Goal: Information Seeking & Learning: Learn about a topic

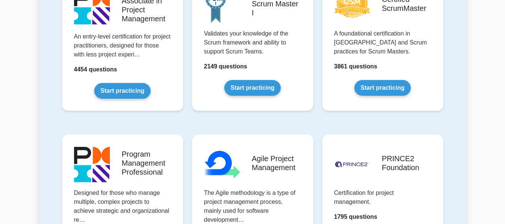
scroll to position [368, 0]
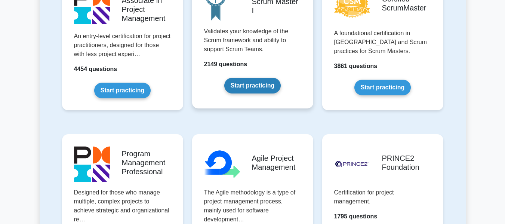
click at [250, 82] on link "Start practicing" at bounding box center [252, 86] width 56 height 16
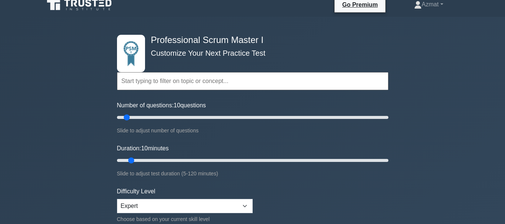
scroll to position [55, 0]
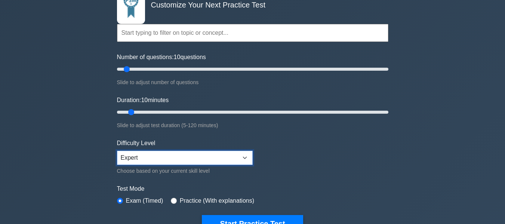
click at [155, 153] on select "Beginner Intermediate Expert" at bounding box center [185, 158] width 136 height 14
click at [117, 151] on select "Beginner Intermediate Expert" at bounding box center [185, 158] width 136 height 14
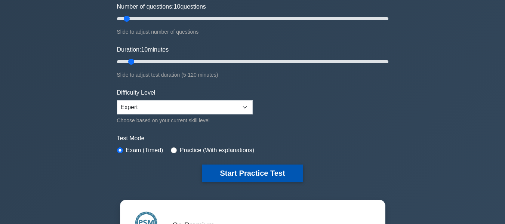
click at [232, 176] on button "Start Practice Test" at bounding box center [252, 173] width 101 height 17
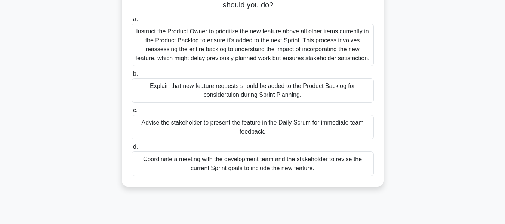
scroll to position [72, 0]
click at [298, 96] on div "Explain that new feature requests should be added to the Product Backlog for co…" at bounding box center [253, 89] width 242 height 25
click at [132, 76] on input "b. Explain that new feature requests should be added to the Product Backlog for…" at bounding box center [132, 73] width 0 height 5
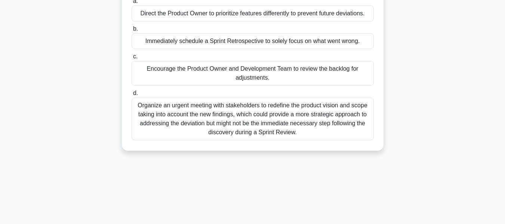
scroll to position [90, 0]
click at [288, 69] on div "Encourage the Product Owner and Development Team to review the backlog for adju…" at bounding box center [253, 73] width 242 height 25
click at [132, 59] on input "c. Encourage the Product Owner and Development Team to review the backlog for a…" at bounding box center [132, 56] width 0 height 5
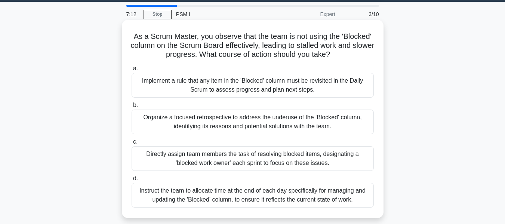
scroll to position [24, 0]
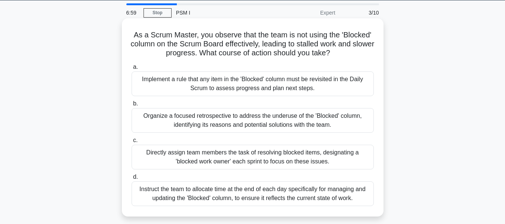
click at [245, 112] on div "Organize a focused retrospective to address the underuse of the 'Blocked' colum…" at bounding box center [253, 120] width 242 height 25
click at [132, 106] on input "b. Organize a focused retrospective to address the underuse of the 'Blocked' co…" at bounding box center [132, 103] width 0 height 5
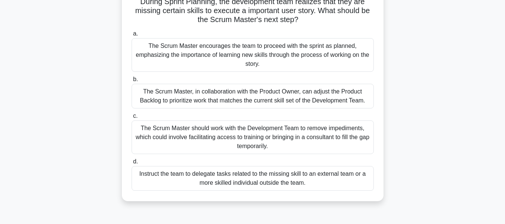
scroll to position [58, 0]
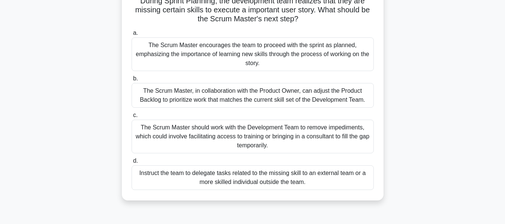
click at [197, 115] on label "c. The Scrum Master should work with the Development Team to remove impediments…" at bounding box center [253, 132] width 242 height 43
click at [132, 115] on input "c. The Scrum Master should work with the Development Team to remove impediments…" at bounding box center [132, 115] width 0 height 5
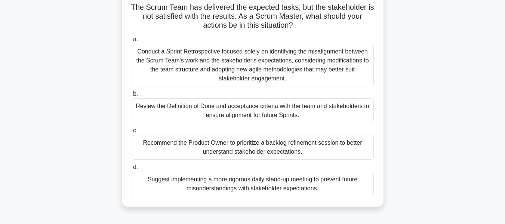
scroll to position [51, 0]
click at [179, 111] on div "Review the Definition of Done and acceptance criteria with the team and stakeho…" at bounding box center [253, 111] width 242 height 25
click at [132, 97] on input "b. Review the Definition of Done and acceptance criteria with the team and stak…" at bounding box center [132, 94] width 0 height 5
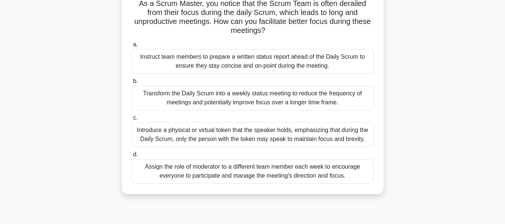
scroll to position [63, 0]
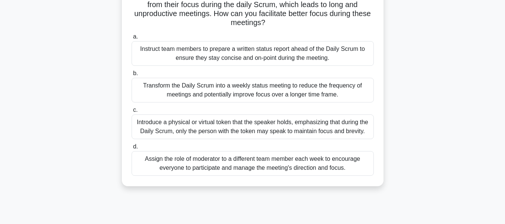
click at [256, 52] on div "Instruct team members to prepare a written status report ahead of the Daily Scr…" at bounding box center [253, 53] width 242 height 25
click at [132, 39] on input "a. Instruct team members to prepare a written status report ahead of the Daily …" at bounding box center [132, 36] width 0 height 5
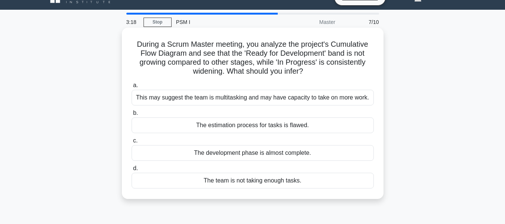
scroll to position [15, 0]
click at [280, 127] on div "The estimation process for tasks is flawed." at bounding box center [253, 125] width 242 height 16
click at [132, 115] on input "b. The estimation process for tasks is flawed." at bounding box center [132, 112] width 0 height 5
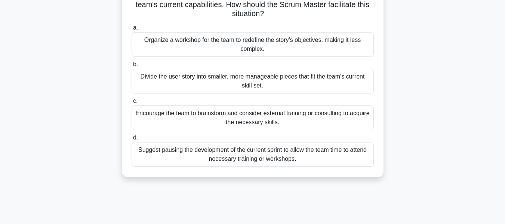
scroll to position [62, 0]
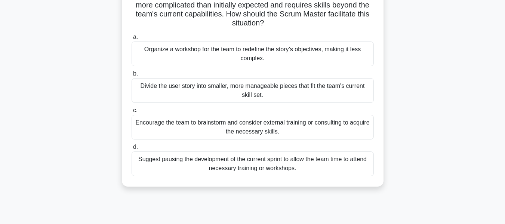
click at [227, 91] on div "Divide the user story into smaller, more manageable pieces that fit the team's …" at bounding box center [253, 90] width 242 height 25
click at [132, 76] on input "b. Divide the user story into smaller, more manageable pieces that fit the team…" at bounding box center [132, 73] width 0 height 5
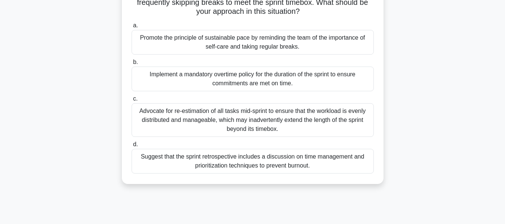
scroll to position [67, 0]
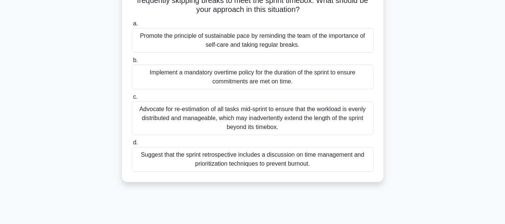
click at [283, 162] on div "Suggest that the sprint retrospective includes a discussion on time management …" at bounding box center [253, 159] width 242 height 25
click at [132, 145] on input "d. Suggest that the sprint retrospective includes a discussion on time manageme…" at bounding box center [132, 142] width 0 height 5
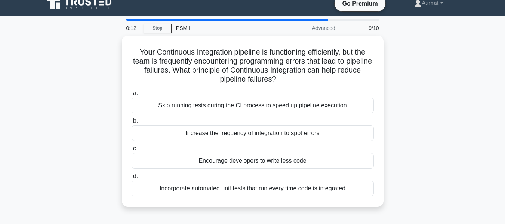
scroll to position [0, 0]
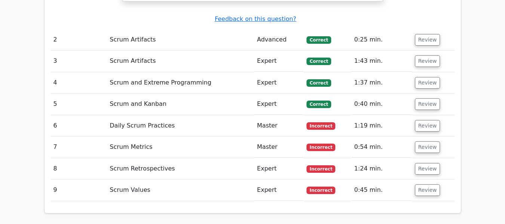
scroll to position [1004, 0]
click at [424, 120] on button "Review" at bounding box center [427, 126] width 25 height 12
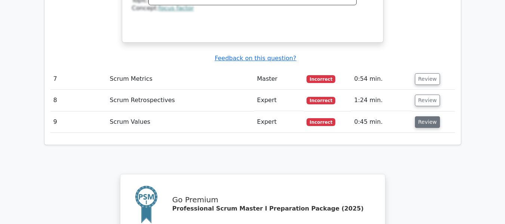
scroll to position [1447, 0]
click at [424, 116] on button "Review" at bounding box center [427, 122] width 25 height 12
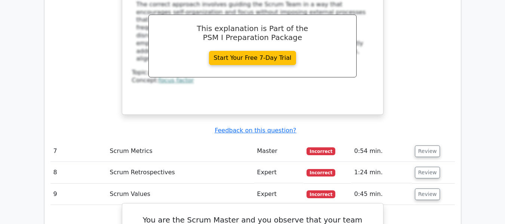
scroll to position [1369, 0]
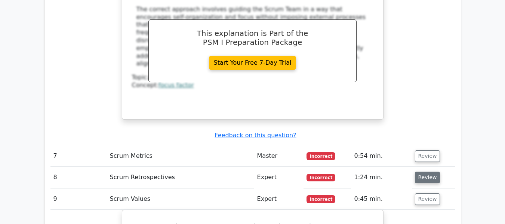
click at [422, 172] on button "Review" at bounding box center [427, 178] width 25 height 12
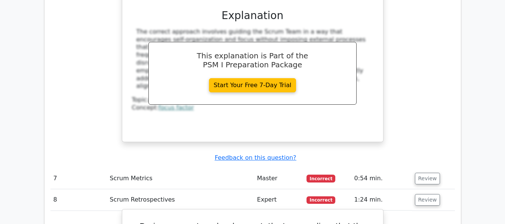
scroll to position [1346, 0]
click at [429, 173] on button "Review" at bounding box center [427, 179] width 25 height 12
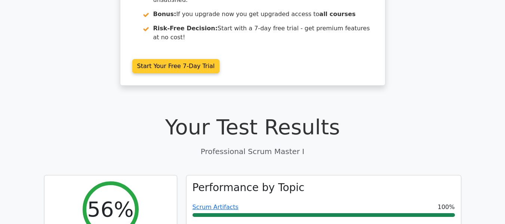
scroll to position [0, 0]
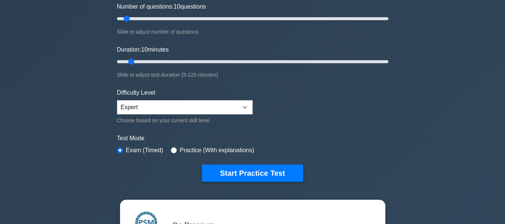
scroll to position [80, 0]
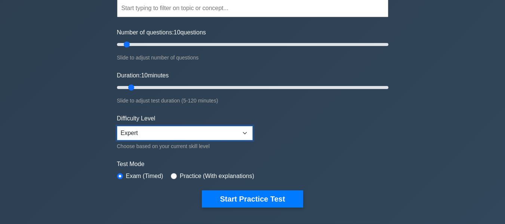
click at [239, 132] on select "Beginner Intermediate Expert" at bounding box center [185, 133] width 136 height 14
click at [117, 126] on select "Beginner Intermediate Expert" at bounding box center [185, 133] width 136 height 14
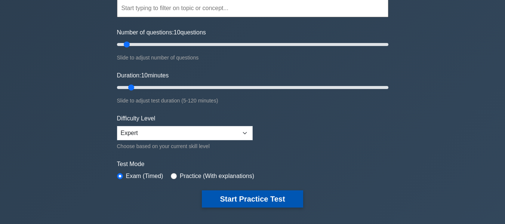
click at [254, 198] on button "Start Practice Test" at bounding box center [252, 198] width 101 height 17
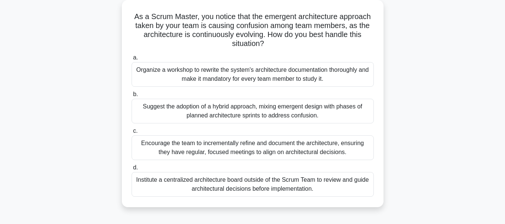
scroll to position [43, 0]
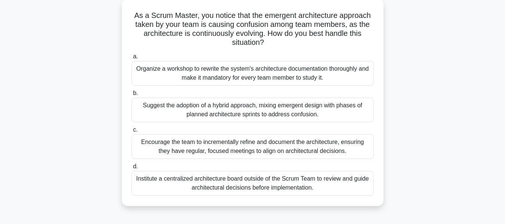
click at [249, 151] on div "Encourage the team to incrementally refine and document the architecture, ensur…" at bounding box center [253, 146] width 242 height 25
click at [132, 132] on input "c. Encourage the team to incrementally refine and document the architecture, en…" at bounding box center [132, 130] width 0 height 5
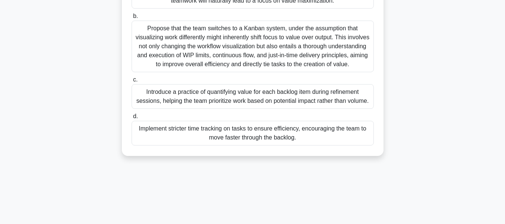
scroll to position [111, 0]
click at [221, 108] on div "Introduce a practice of quantifying value for each backlog item during refineme…" at bounding box center [253, 96] width 242 height 25
click at [132, 82] on input "c. Introduce a practice of quantifying value for each backlog item during refin…" at bounding box center [132, 79] width 0 height 5
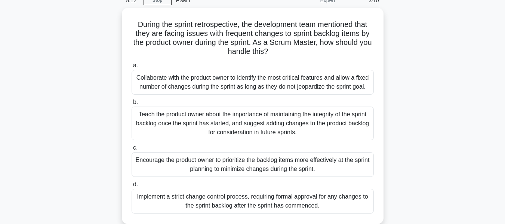
scroll to position [38, 0]
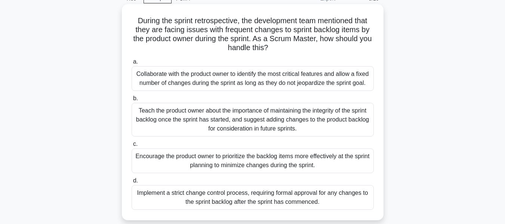
click at [195, 124] on div "Teach the product owner about the importance of maintaining the integrity of th…" at bounding box center [253, 120] width 242 height 34
click at [132, 101] on input "b. Teach the product owner about the importance of maintaining the integrity of…" at bounding box center [132, 98] width 0 height 5
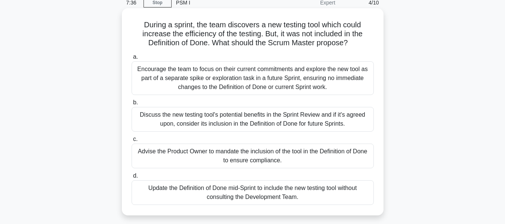
scroll to position [35, 0]
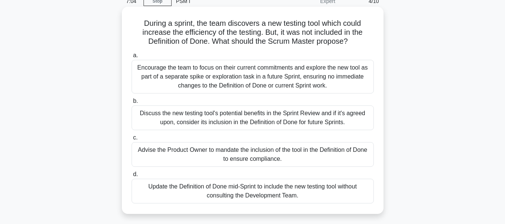
click at [324, 117] on div "Discuss the new testing tool's potential benefits in the Sprint Review and if i…" at bounding box center [253, 117] width 242 height 25
click at [132, 104] on input "b. Discuss the new testing tool's potential benefits in the Sprint Review and i…" at bounding box center [132, 101] width 0 height 5
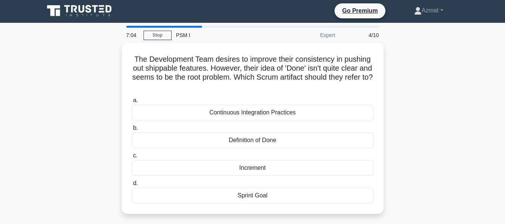
scroll to position [0, 0]
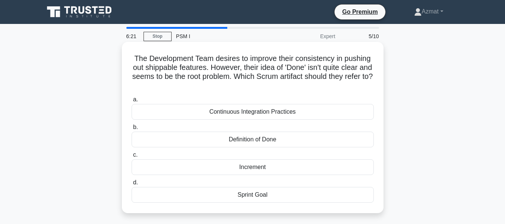
click at [271, 141] on div "Definition of Done" at bounding box center [253, 140] width 242 height 16
click at [132, 130] on input "b. Definition of Done" at bounding box center [132, 127] width 0 height 5
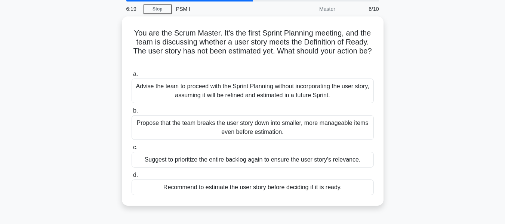
scroll to position [27, 0]
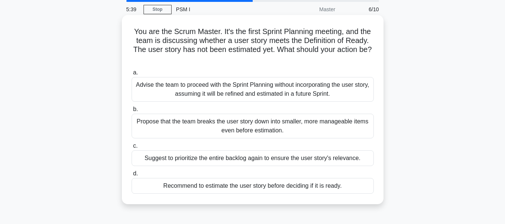
click at [259, 131] on div "Propose that the team breaks the user story down into smaller, more manageable …" at bounding box center [253, 126] width 242 height 25
click at [132, 112] on input "b. Propose that the team breaks the user story down into smaller, more manageab…" at bounding box center [132, 109] width 0 height 5
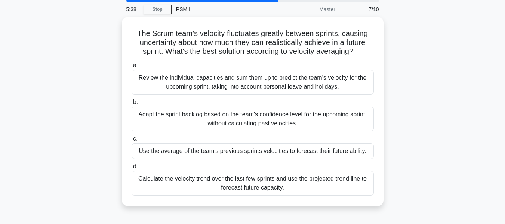
scroll to position [0, 0]
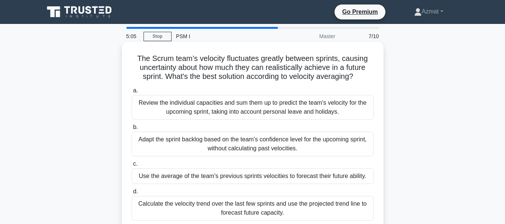
click at [238, 180] on div "Use the average of the team's previous sprints velocities to forecast their fut…" at bounding box center [253, 176] width 242 height 16
click at [132, 166] on input "c. Use the average of the team's previous sprints velocities to forecast their …" at bounding box center [132, 164] width 0 height 5
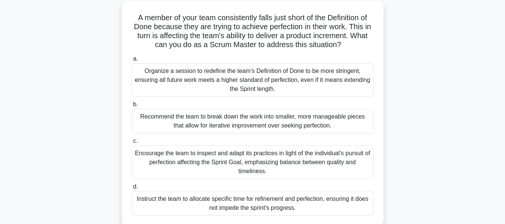
scroll to position [46, 0]
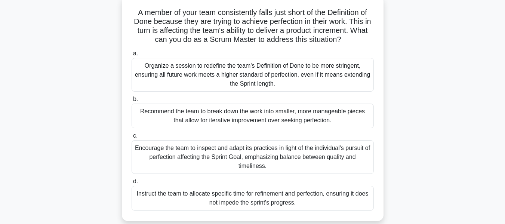
click at [272, 161] on div "Encourage the team to inspect and adapt its practices in light of the individua…" at bounding box center [253, 157] width 242 height 34
click at [132, 138] on input "c. Encourage the team to inspect and adapt its practices in light of the indivi…" at bounding box center [132, 136] width 0 height 5
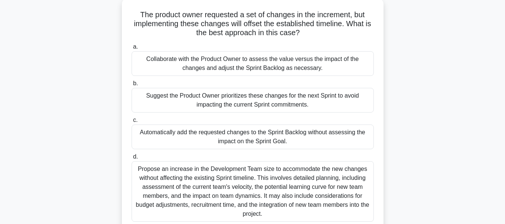
scroll to position [47, 0]
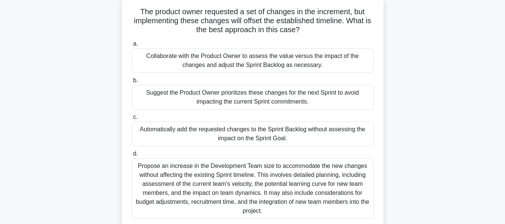
click at [270, 160] on div "Propose an increase in the Development Team size to accommodate the new changes…" at bounding box center [253, 188] width 242 height 61
click at [132, 156] on input "d. Propose an increase in the Development Team size to accommodate the new chan…" at bounding box center [132, 153] width 0 height 5
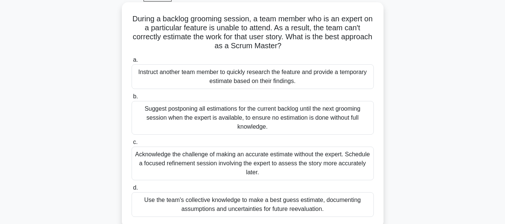
scroll to position [39, 0]
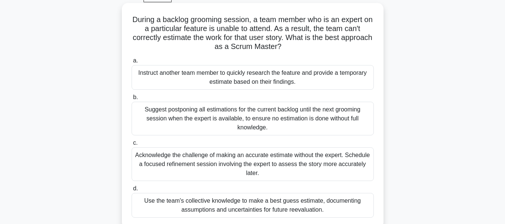
click at [221, 160] on div "Acknowledge the challenge of making an accurate estimate without the expert. Sc…" at bounding box center [253, 164] width 242 height 34
click at [132, 145] on input "c. Acknowledge the challenge of making an accurate estimate without the expert.…" at bounding box center [132, 143] width 0 height 5
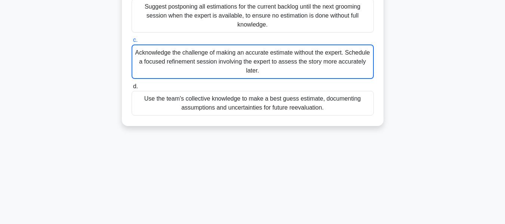
scroll to position [142, 0]
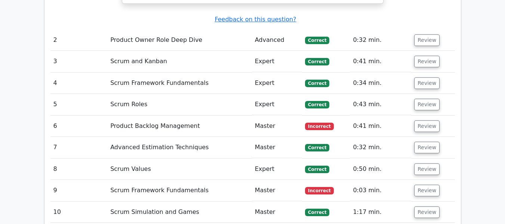
scroll to position [1027, 0]
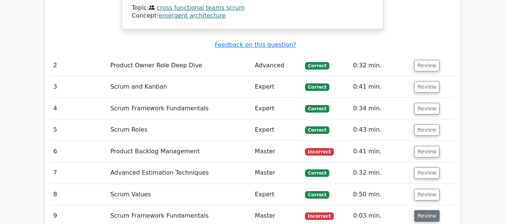
click at [420, 210] on button "Review" at bounding box center [426, 216] width 25 height 12
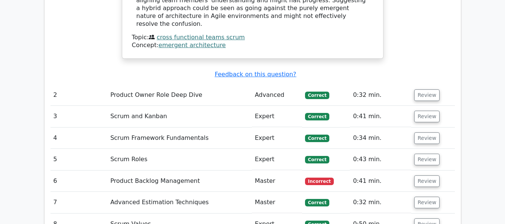
scroll to position [999, 0]
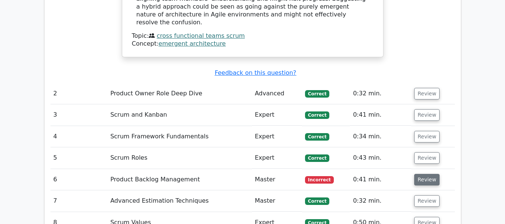
click at [430, 174] on button "Review" at bounding box center [426, 180] width 25 height 12
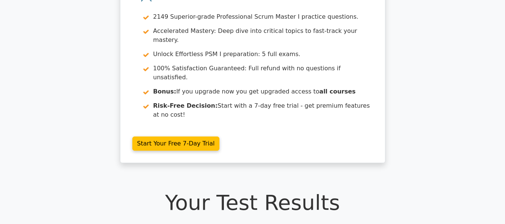
scroll to position [26, 0]
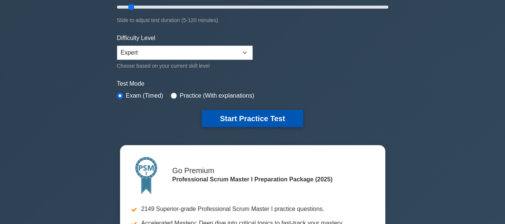
click at [239, 119] on button "Start Practice Test" at bounding box center [252, 118] width 101 height 17
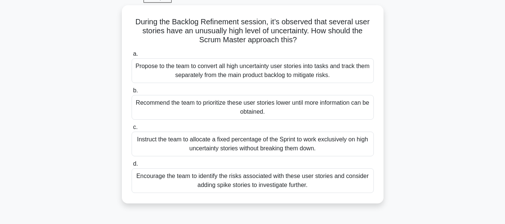
scroll to position [38, 0]
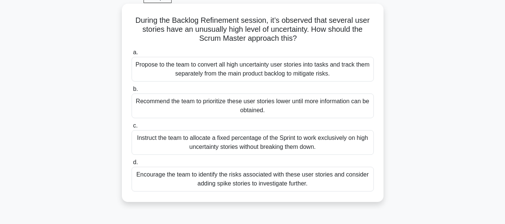
click at [200, 177] on div "Encourage the team to identify the risks associated with these user stories and…" at bounding box center [253, 179] width 242 height 25
click at [132, 165] on input "d. Encourage the team to identify the risks associated with these user stories …" at bounding box center [132, 162] width 0 height 5
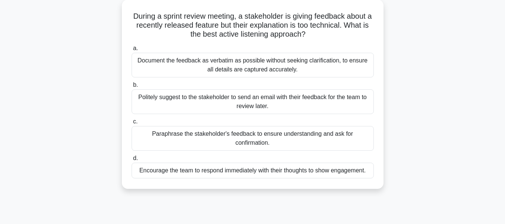
scroll to position [43, 0]
click at [307, 136] on div "Paraphrase the stakeholder's feedback to ensure understanding and ask for confi…" at bounding box center [253, 138] width 242 height 25
click at [132, 124] on input "c. Paraphrase the stakeholder's feedback to ensure understanding and ask for co…" at bounding box center [132, 121] width 0 height 5
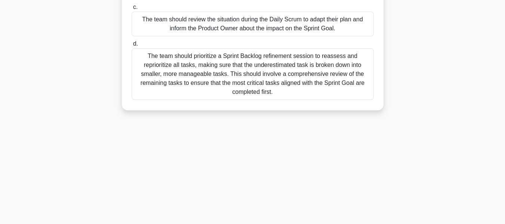
scroll to position [0, 0]
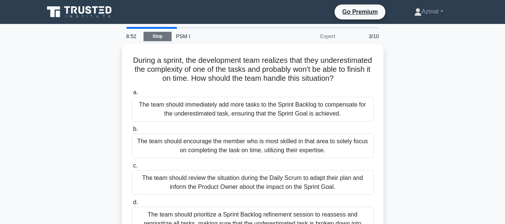
click at [160, 34] on link "Stop" at bounding box center [158, 36] width 28 height 9
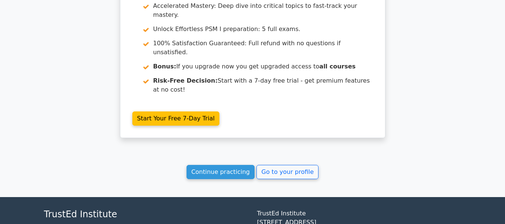
scroll to position [1093, 0]
